Goal: Task Accomplishment & Management: Manage account settings

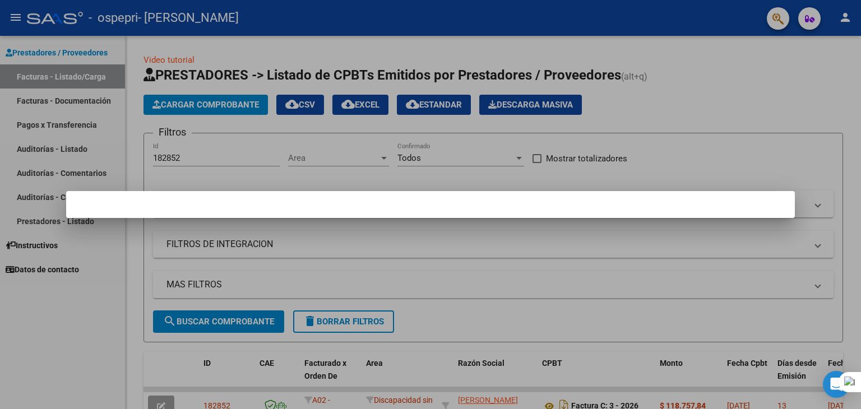
scroll to position [76, 0]
click at [718, 144] on div at bounding box center [430, 204] width 861 height 409
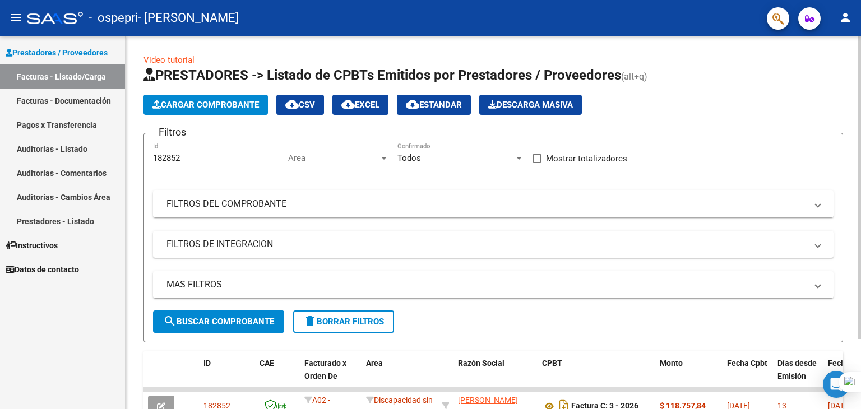
drag, startPoint x: 861, startPoint y: 152, endPoint x: 854, endPoint y: 237, distance: 84.9
click at [854, 237] on html "menu - ospepri - [PERSON_NAME] person Prestadores / Proveedores Facturas - List…" at bounding box center [430, 204] width 861 height 409
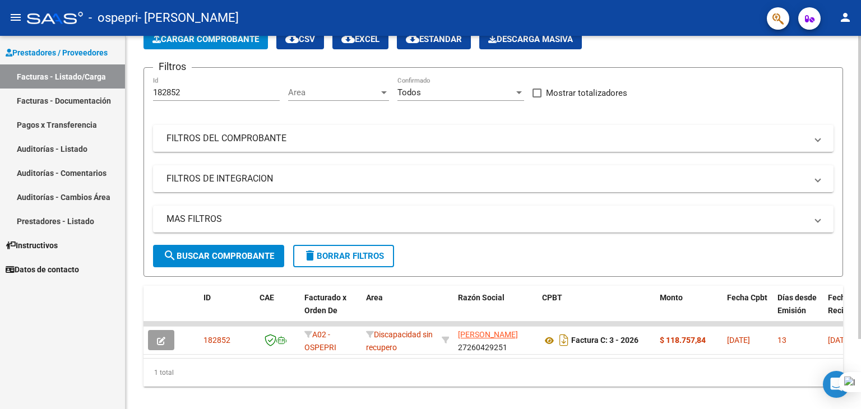
scroll to position [68, 0]
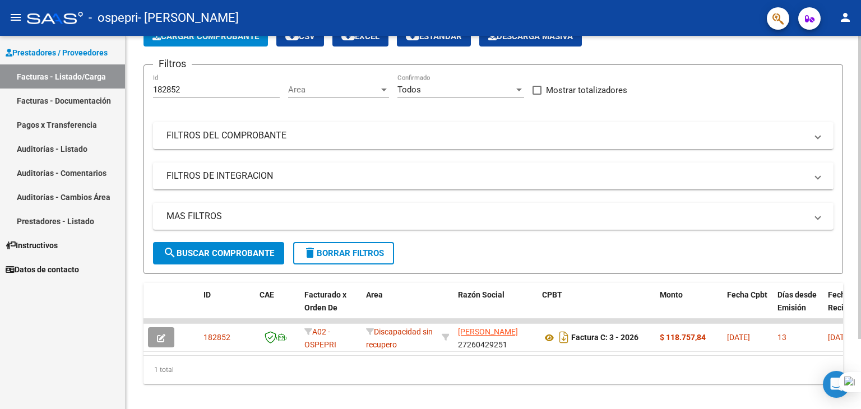
click at [861, 346] on html "menu - ospepri - [PERSON_NAME] person Prestadores / Proveedores Facturas - List…" at bounding box center [430, 204] width 861 height 409
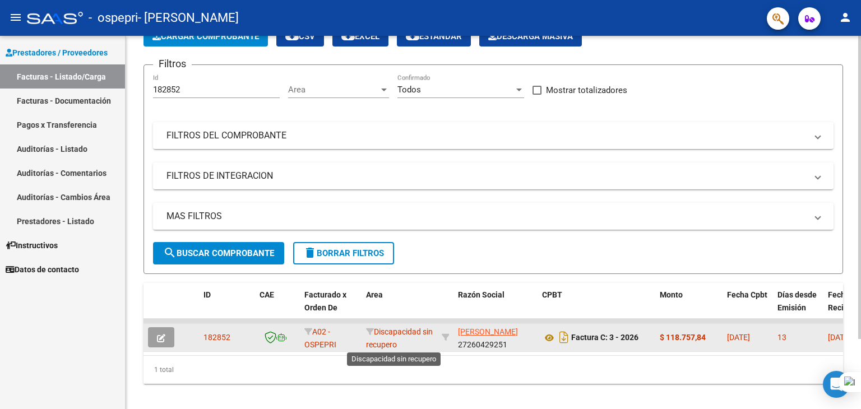
click at [398, 330] on span "Discapacidad sin recupero" at bounding box center [399, 338] width 67 height 22
type textarea "Discapacidad"
click at [398, 330] on span "Discapacidad sin recupero" at bounding box center [399, 338] width 67 height 22
click at [218, 336] on span "182852" at bounding box center [217, 337] width 27 height 9
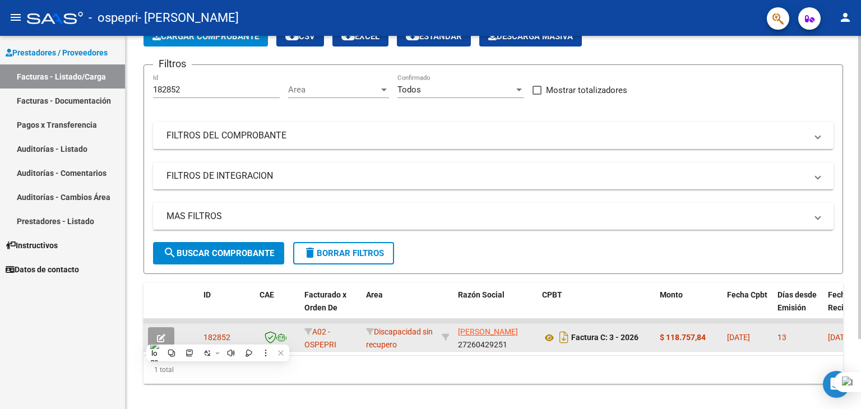
click at [161, 335] on icon "button" at bounding box center [161, 338] width 8 height 8
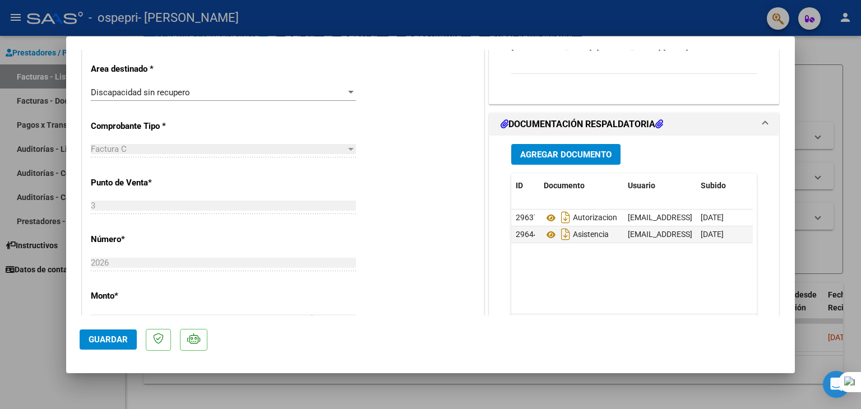
scroll to position [235, 0]
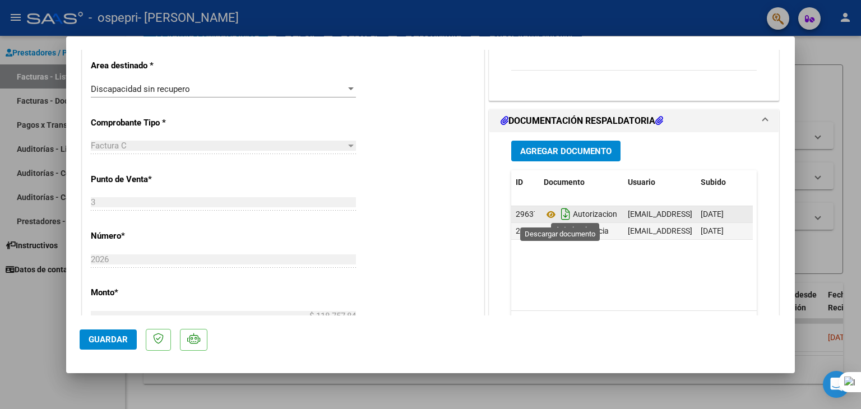
click at [563, 219] on icon "Descargar documento" at bounding box center [565, 214] width 15 height 18
click at [560, 230] on icon "Descargar documento" at bounding box center [565, 231] width 15 height 18
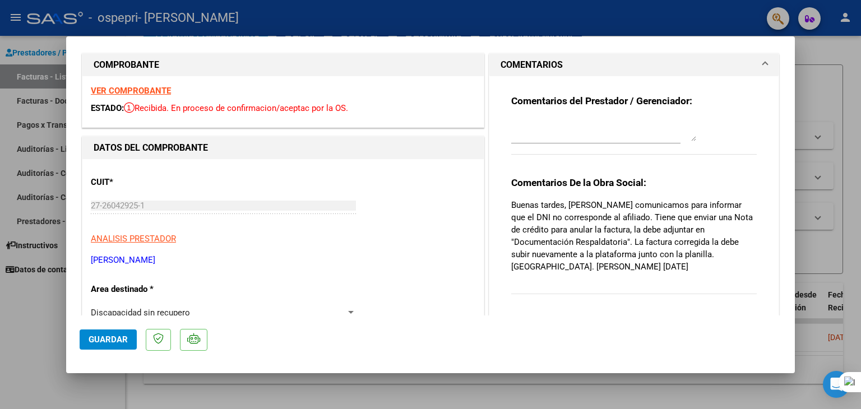
scroll to position [0, 0]
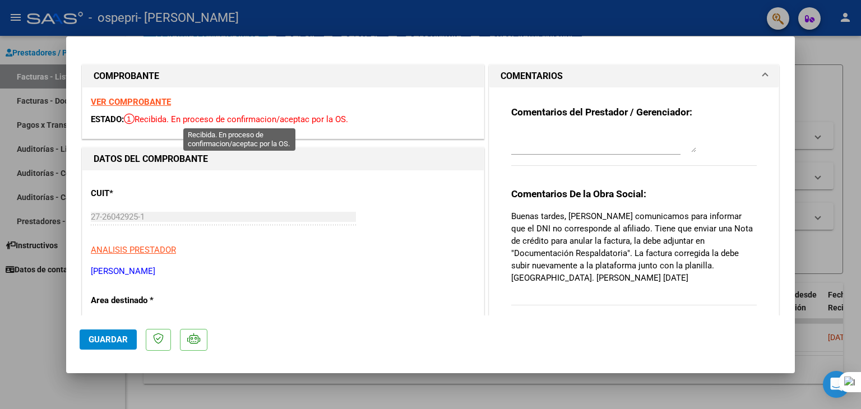
click at [259, 119] on span "Recibida. En proceso de confirmacion/aceptac por la OS." at bounding box center [236, 119] width 224 height 10
